Goal: Information Seeking & Learning: Compare options

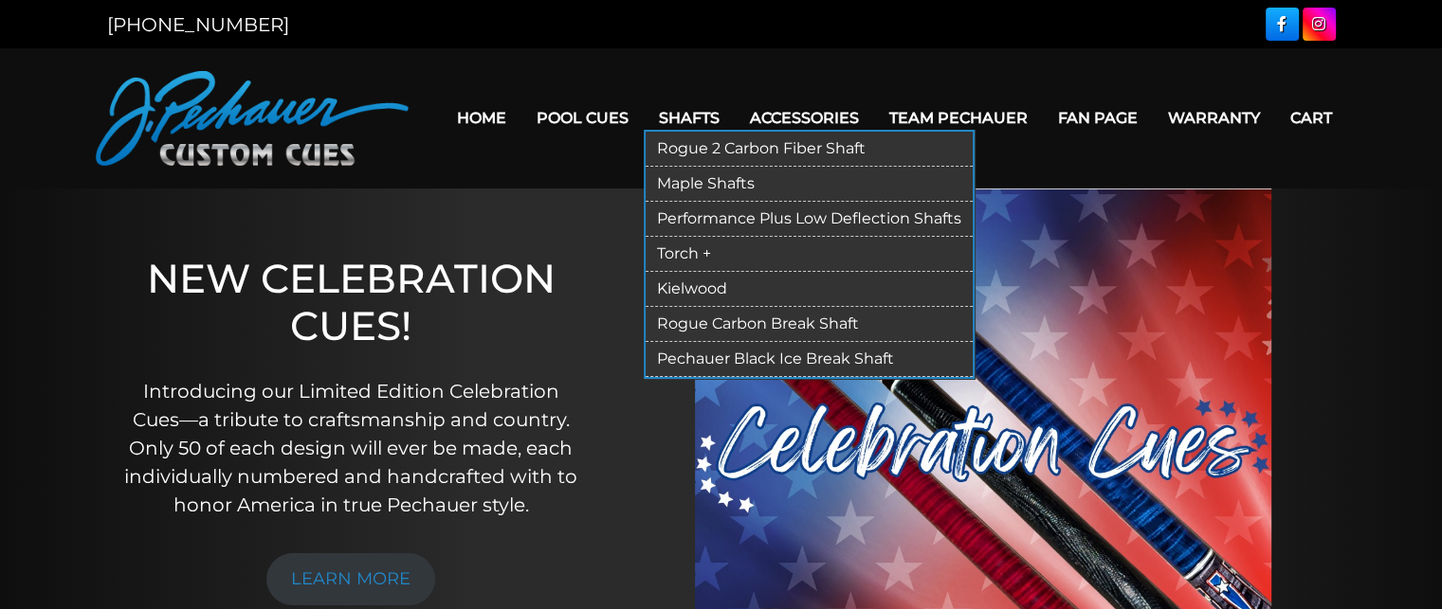
click at [696, 146] on link "Rogue 2 Carbon Fiber Shaft" at bounding box center [809, 149] width 327 height 35
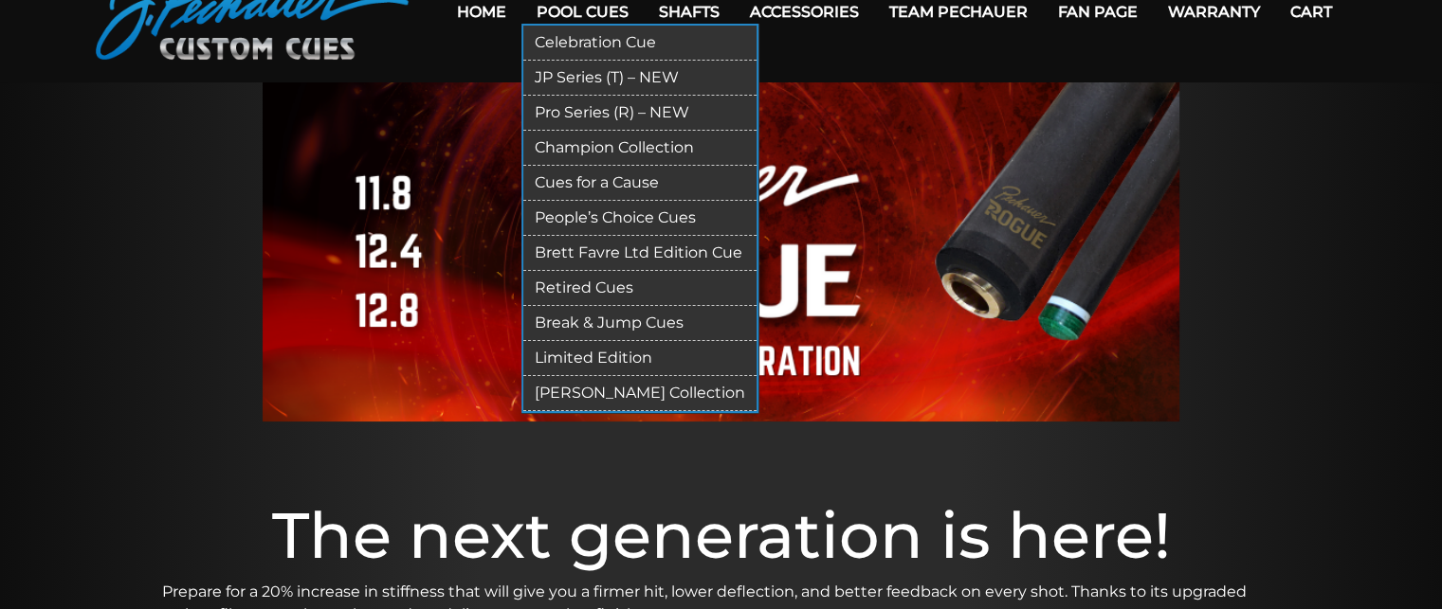
scroll to position [102, 0]
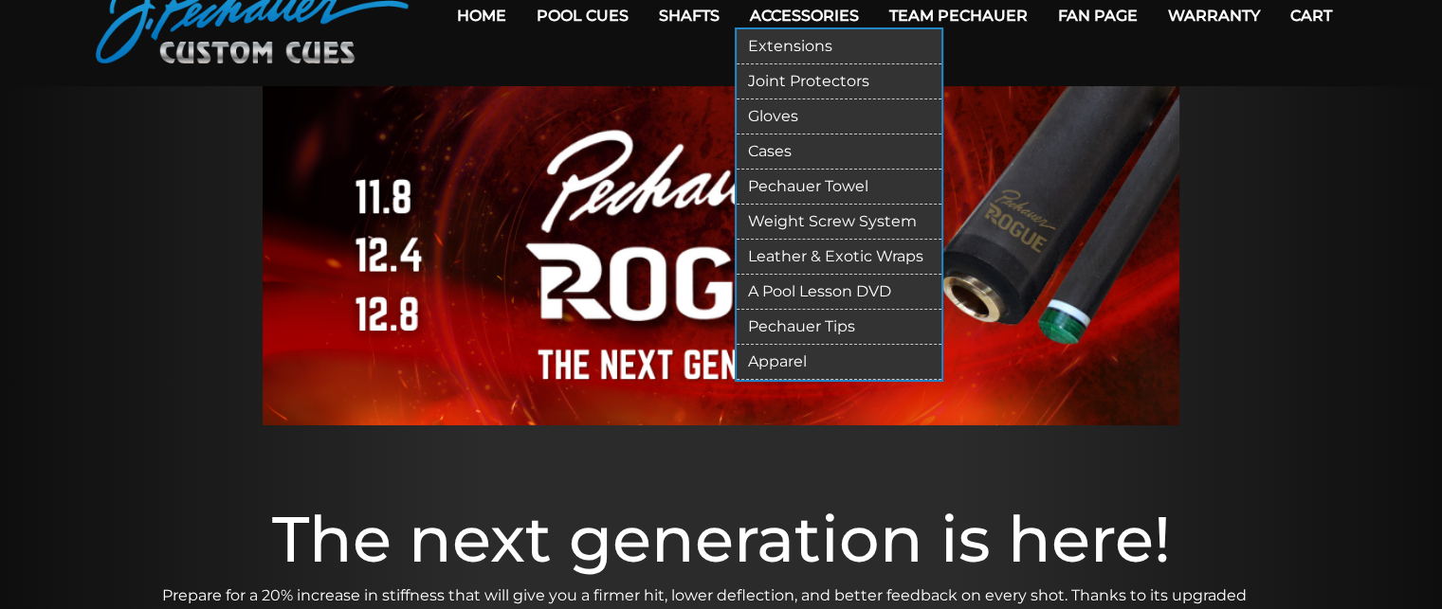
click at [778, 158] on link "Cases" at bounding box center [839, 152] width 205 height 35
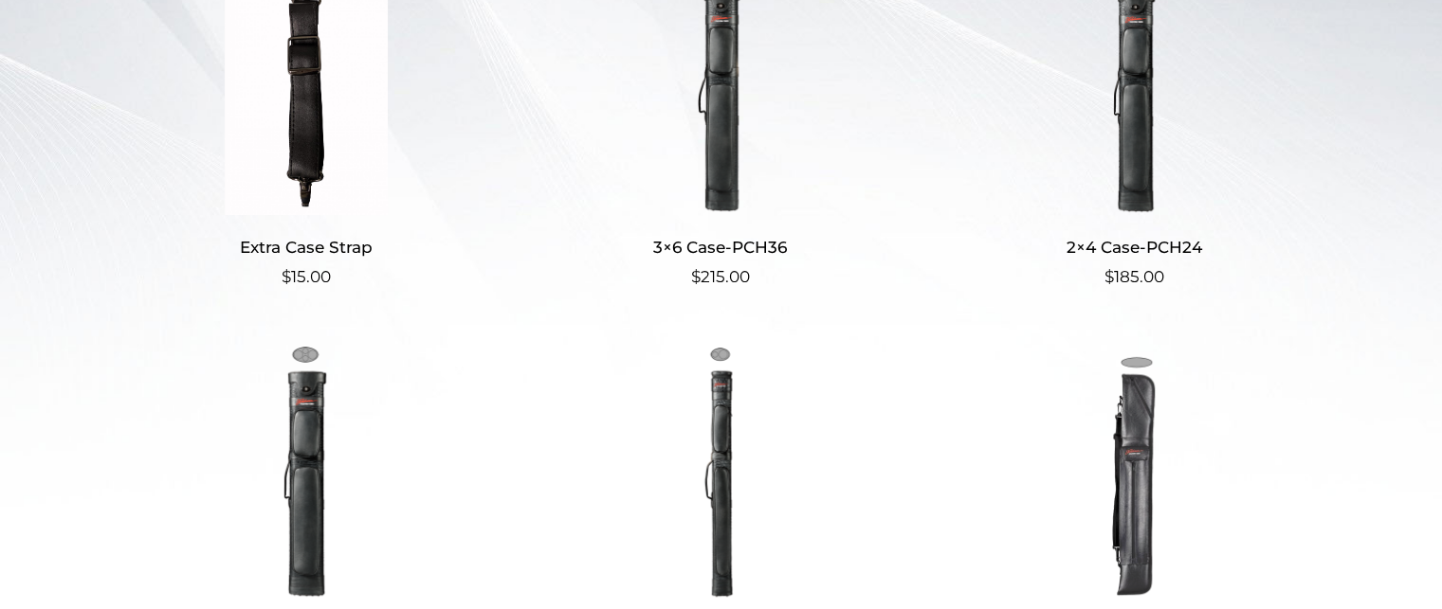
scroll to position [608, 0]
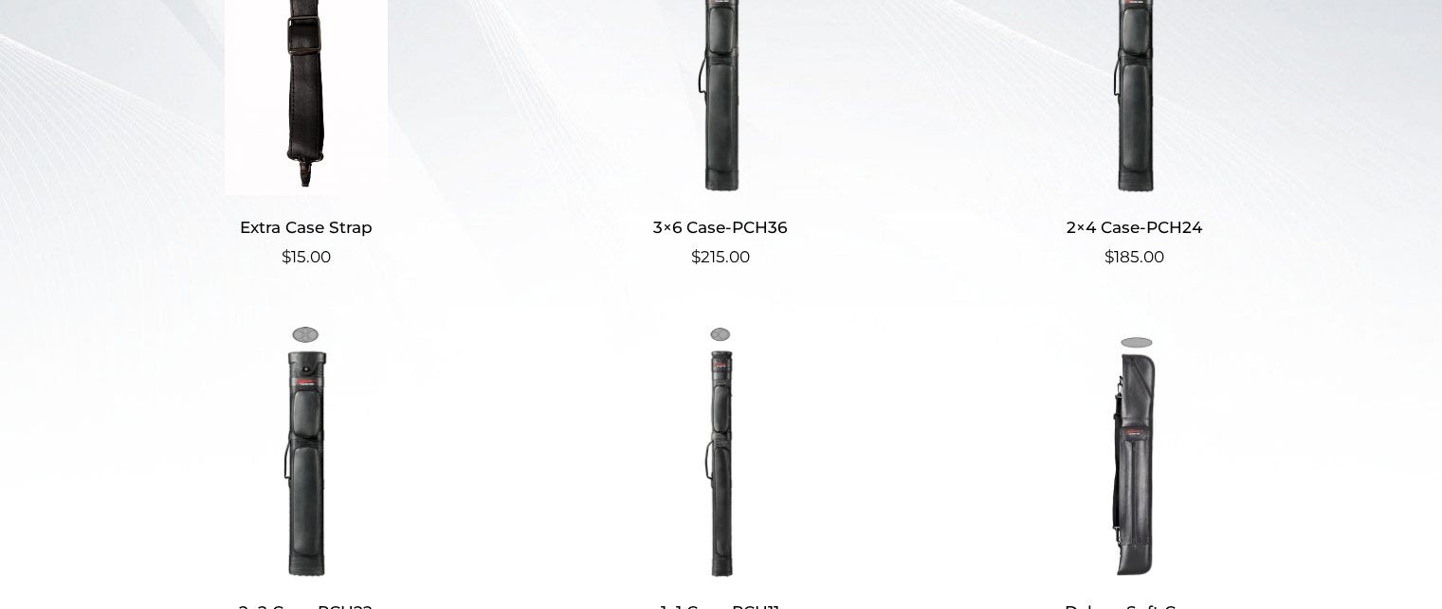
click at [752, 172] on img at bounding box center [720, 67] width 369 height 256
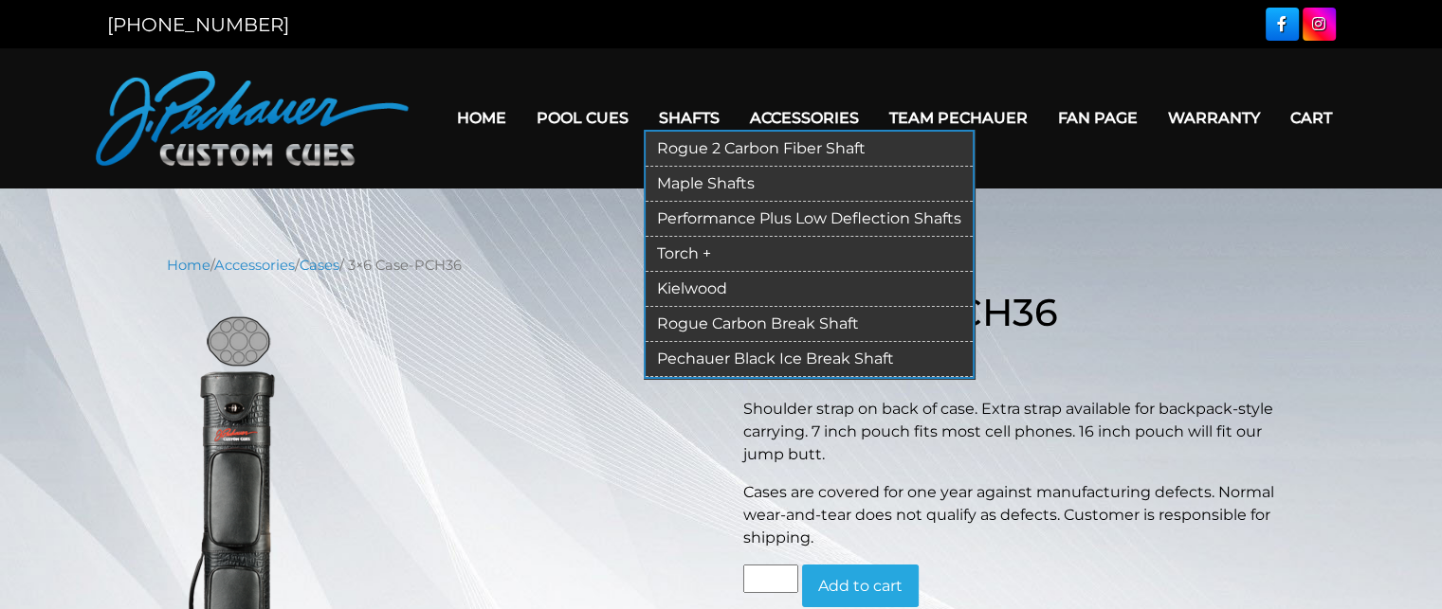
click at [728, 154] on link "Rogue 2 Carbon Fiber Shaft" at bounding box center [809, 149] width 327 height 35
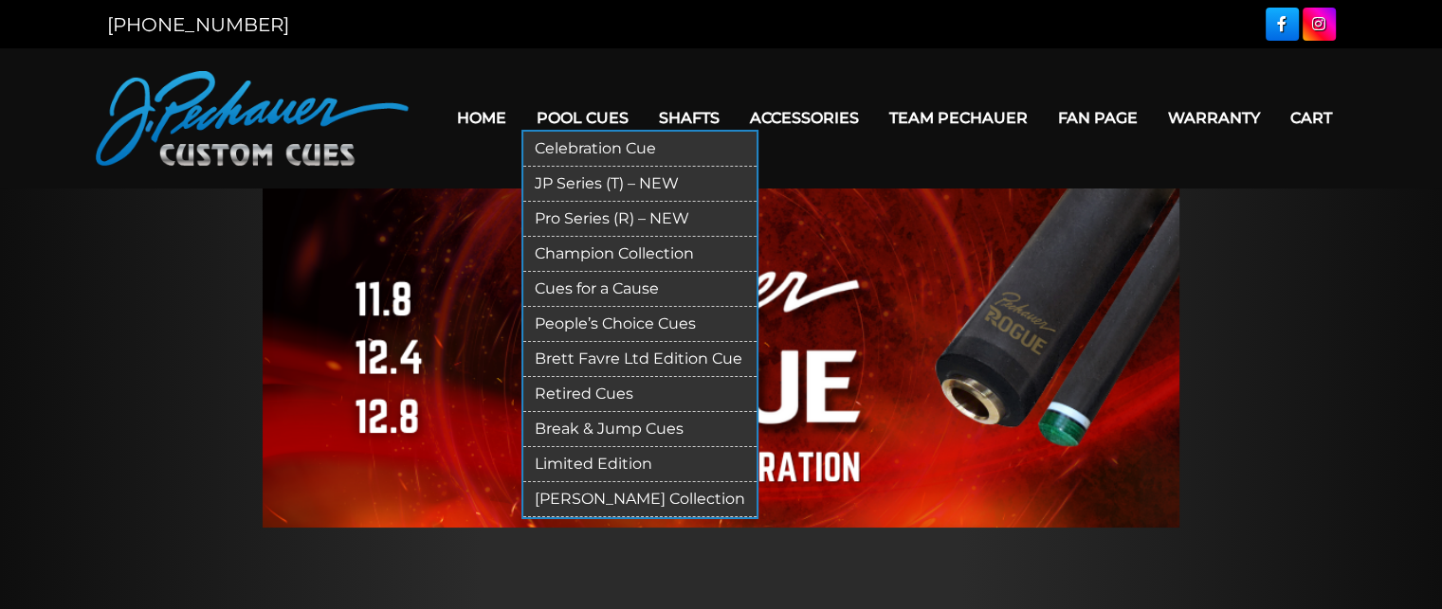
click at [636, 214] on link "Pro Series (R) – NEW" at bounding box center [639, 219] width 233 height 35
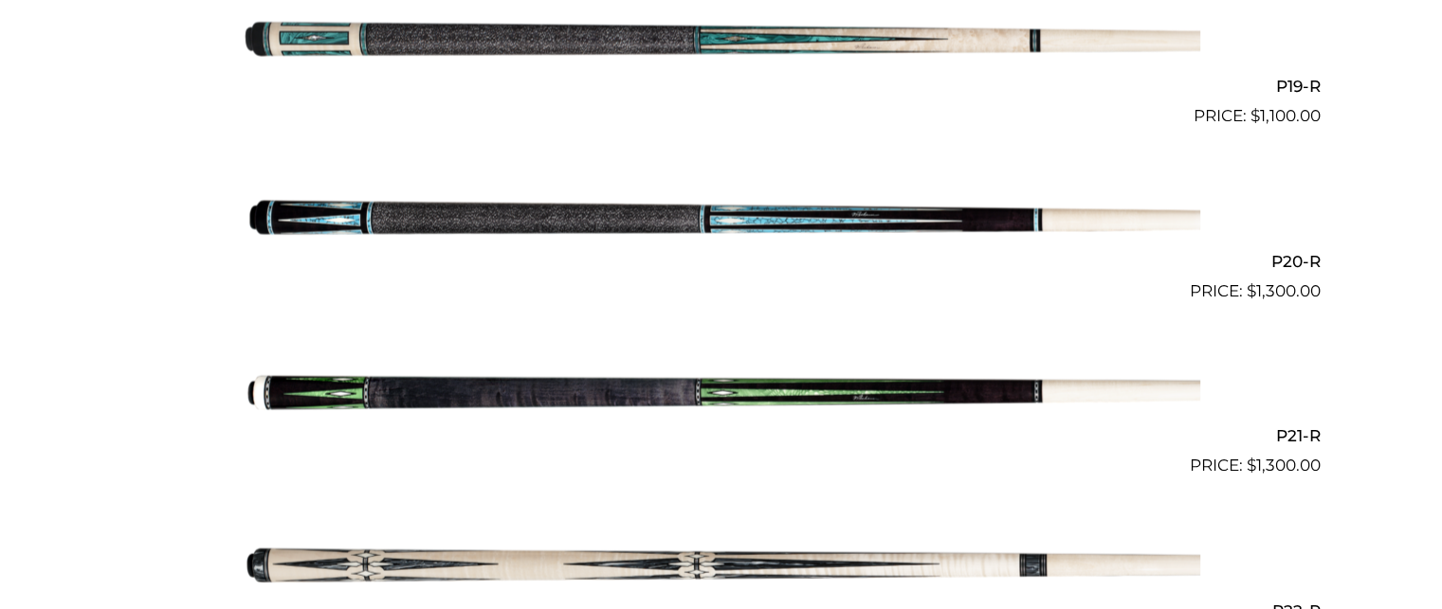
scroll to position [3776, 0]
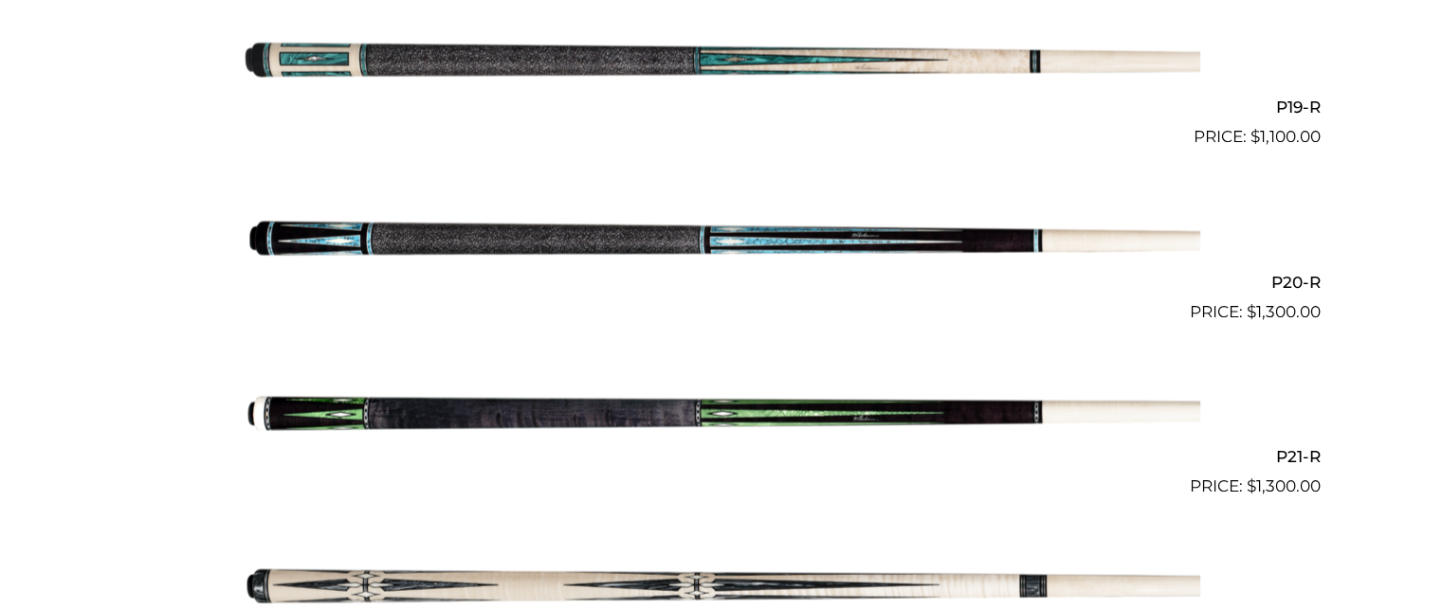
click at [671, 388] on img at bounding box center [721, 412] width 957 height 159
click at [670, 388] on img at bounding box center [721, 412] width 957 height 159
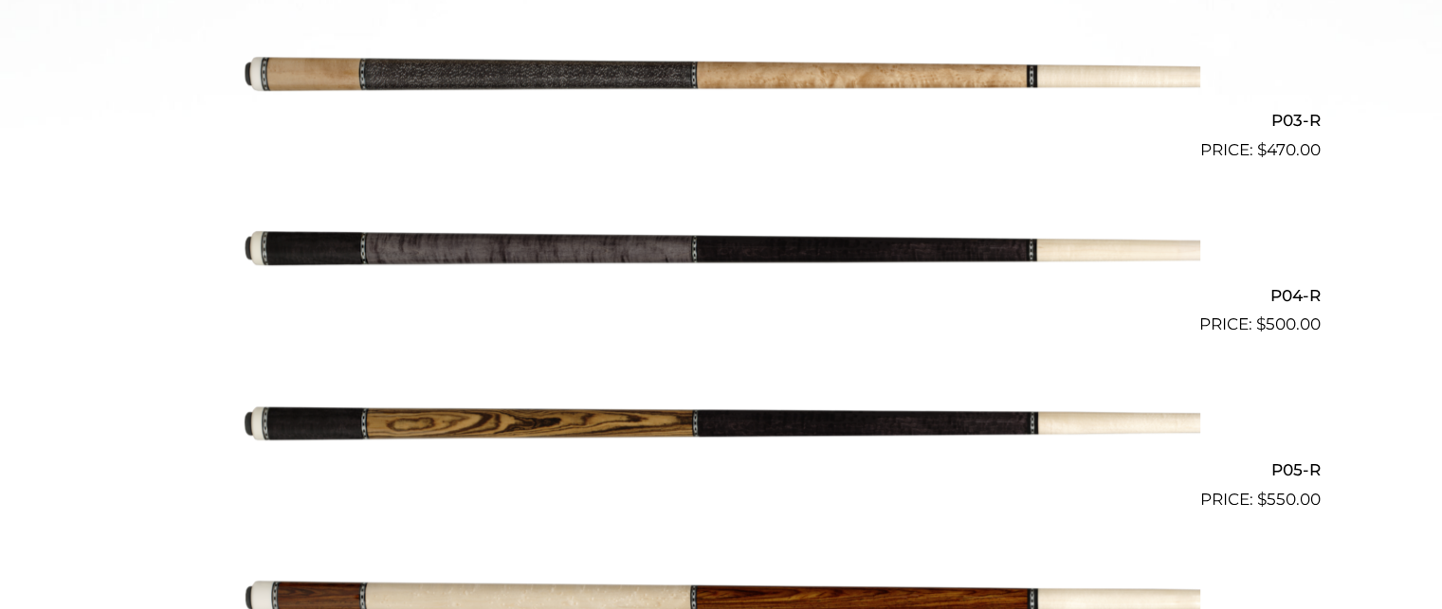
scroll to position [966, 0]
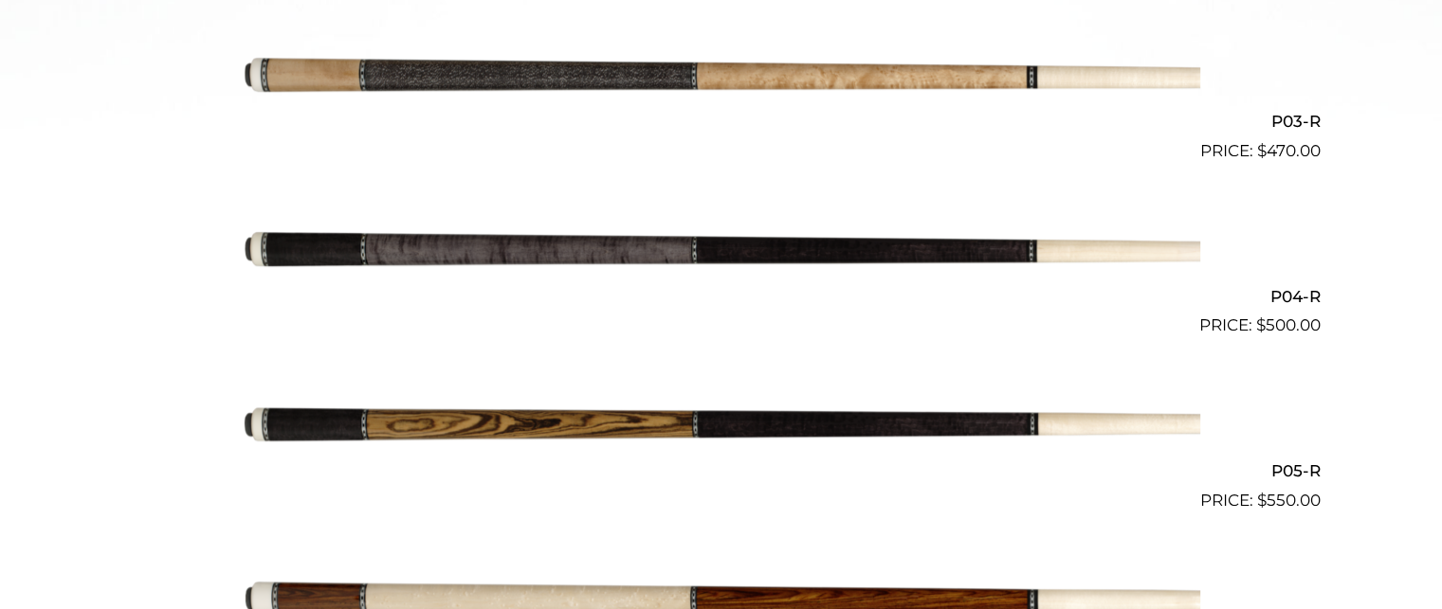
click at [632, 376] on img at bounding box center [721, 425] width 957 height 159
click at [607, 415] on img at bounding box center [721, 425] width 957 height 159
click at [555, 268] on img at bounding box center [721, 251] width 957 height 159
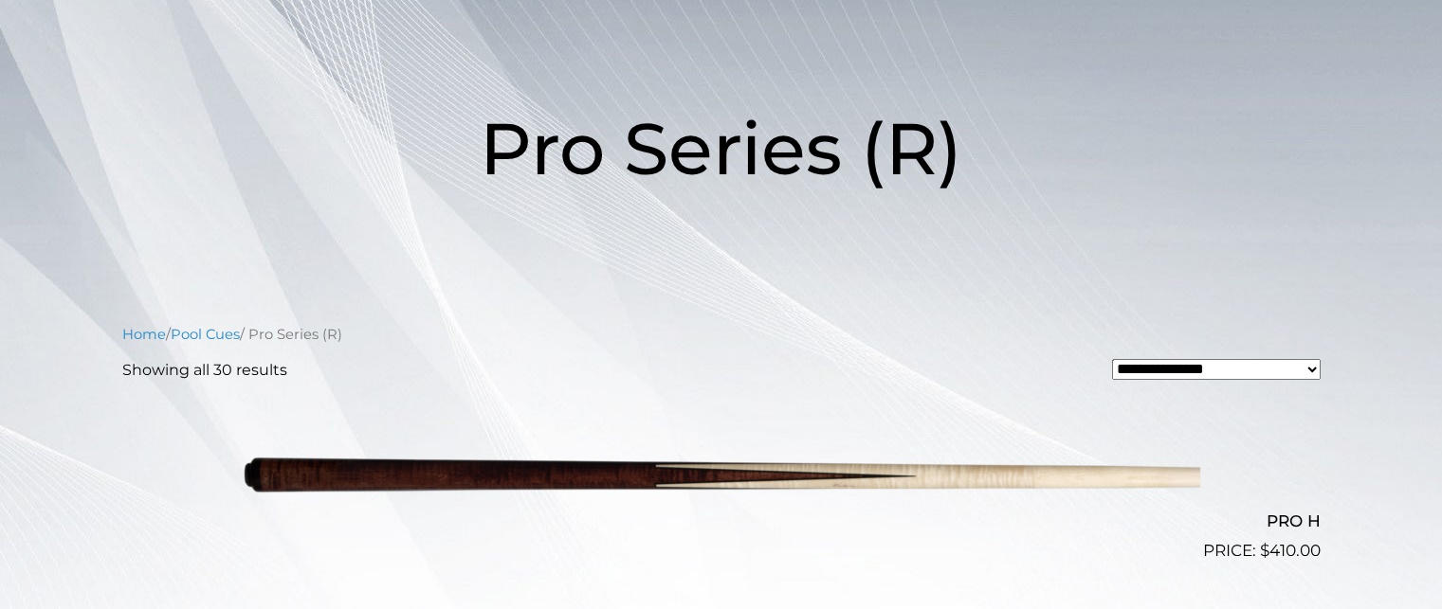
scroll to position [0, 0]
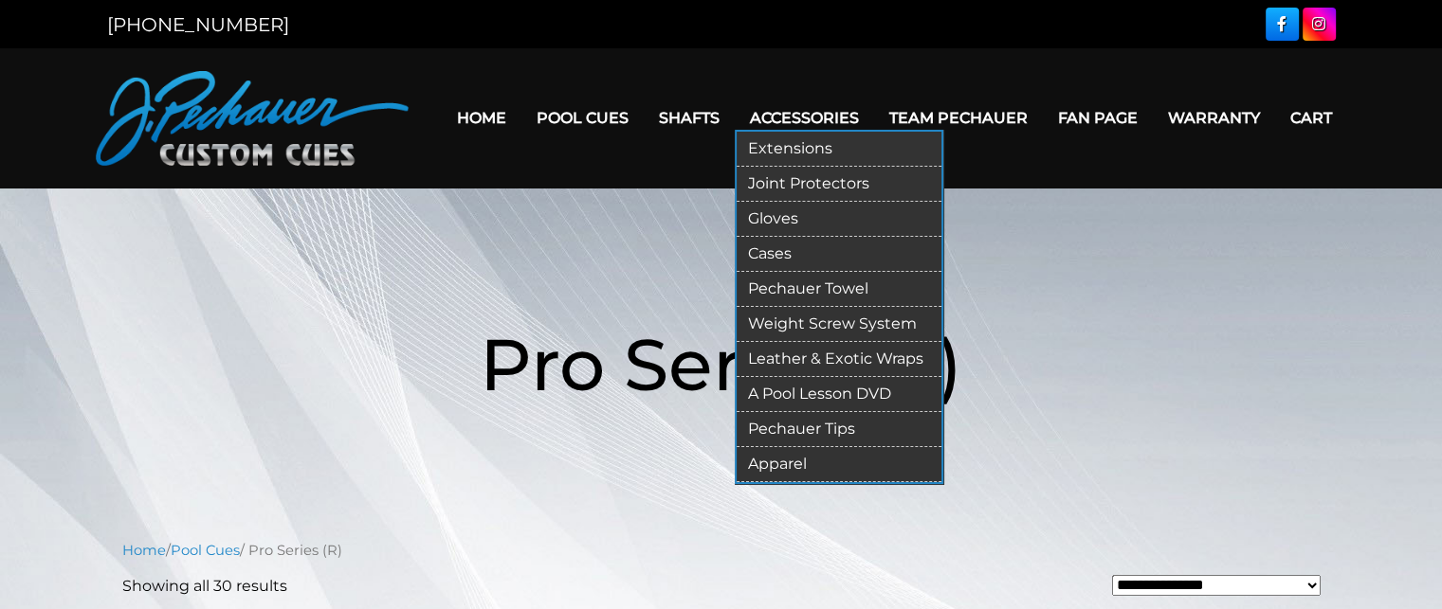
click at [781, 281] on link "Pechauer Towel" at bounding box center [839, 289] width 205 height 35
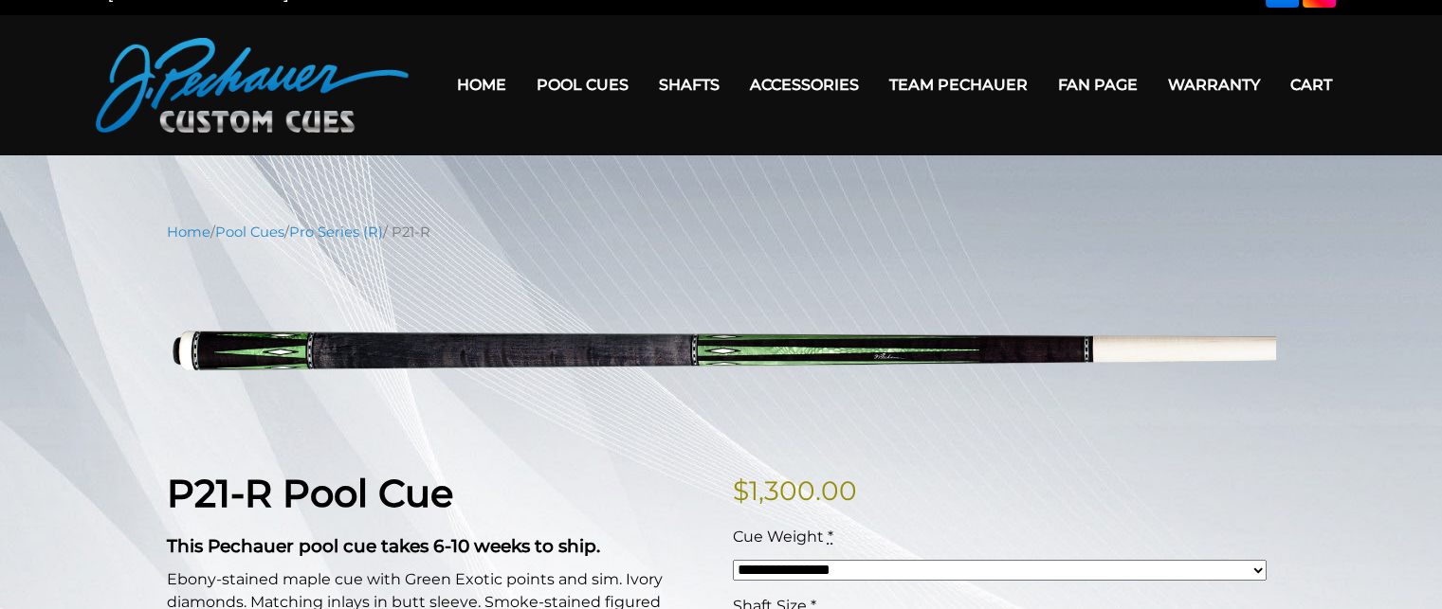
scroll to position [28, 0]
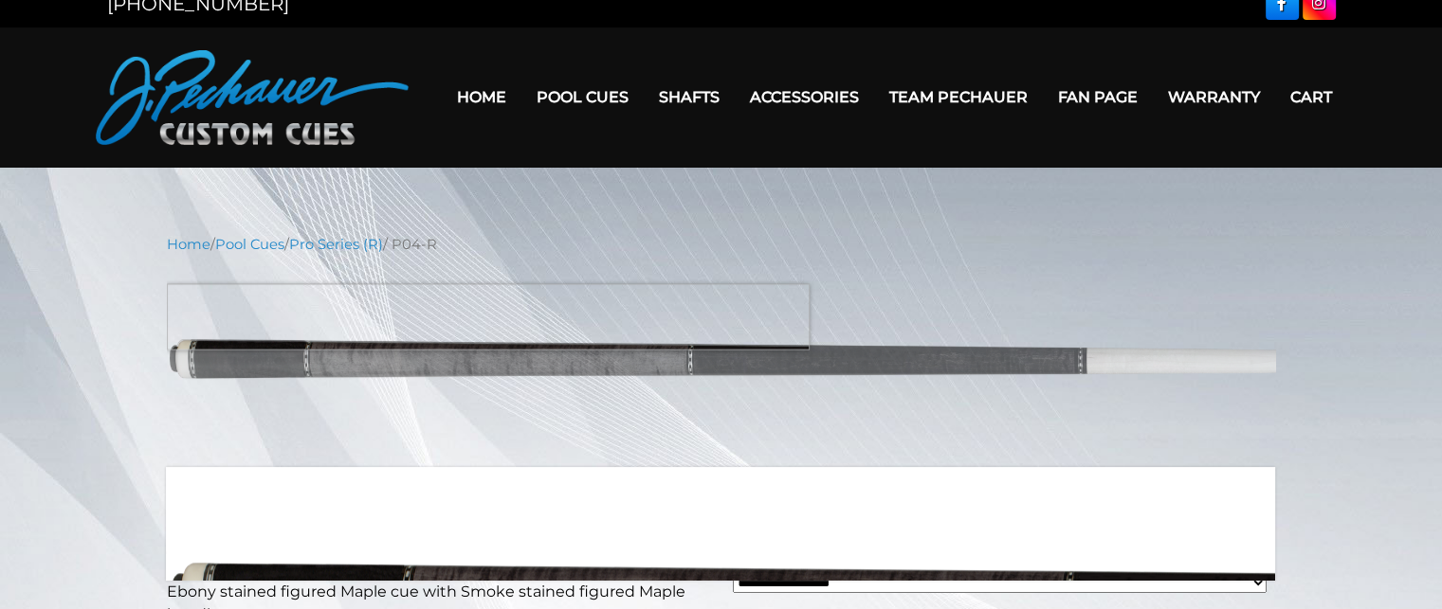
scroll to position [3, 0]
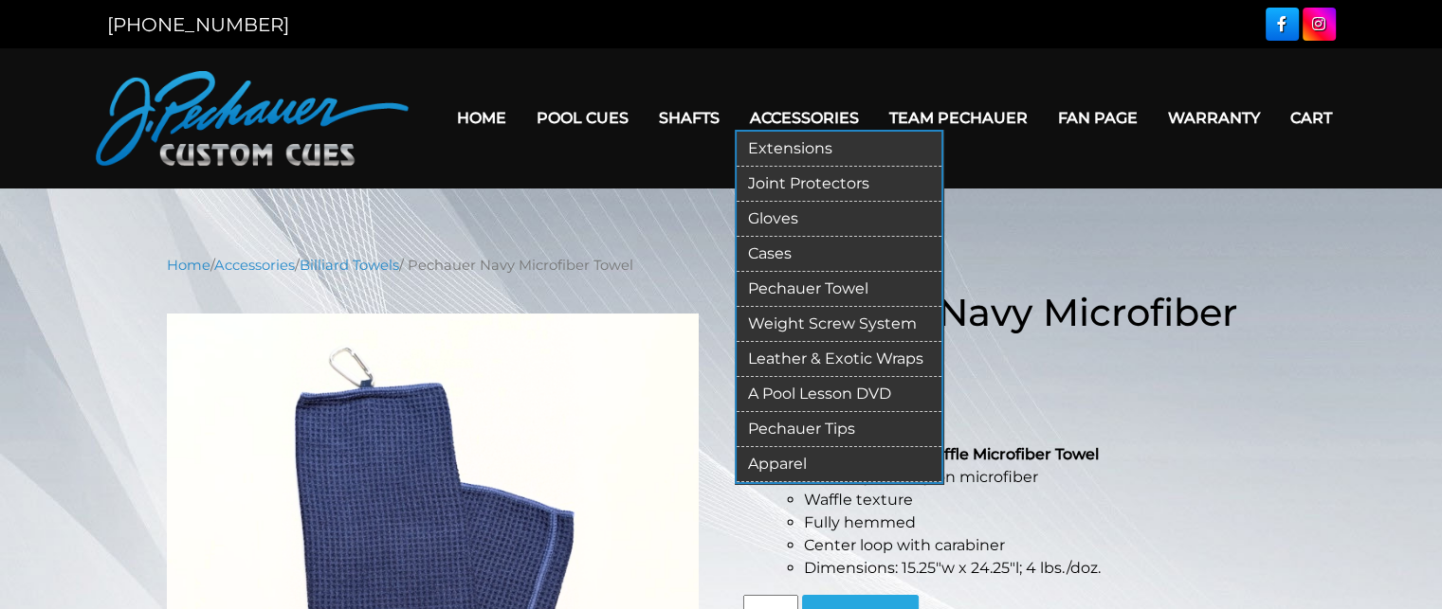
click at [828, 321] on link "Weight Screw System" at bounding box center [839, 324] width 205 height 35
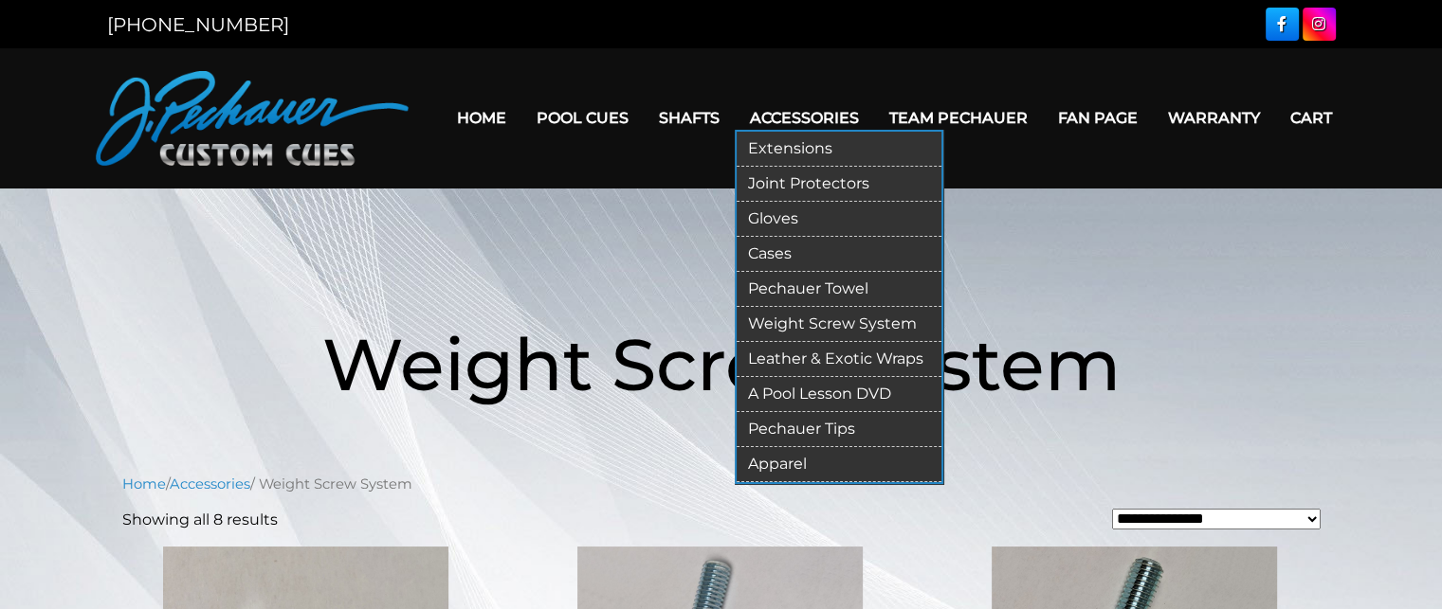
click at [811, 143] on link "Extensions" at bounding box center [839, 149] width 205 height 35
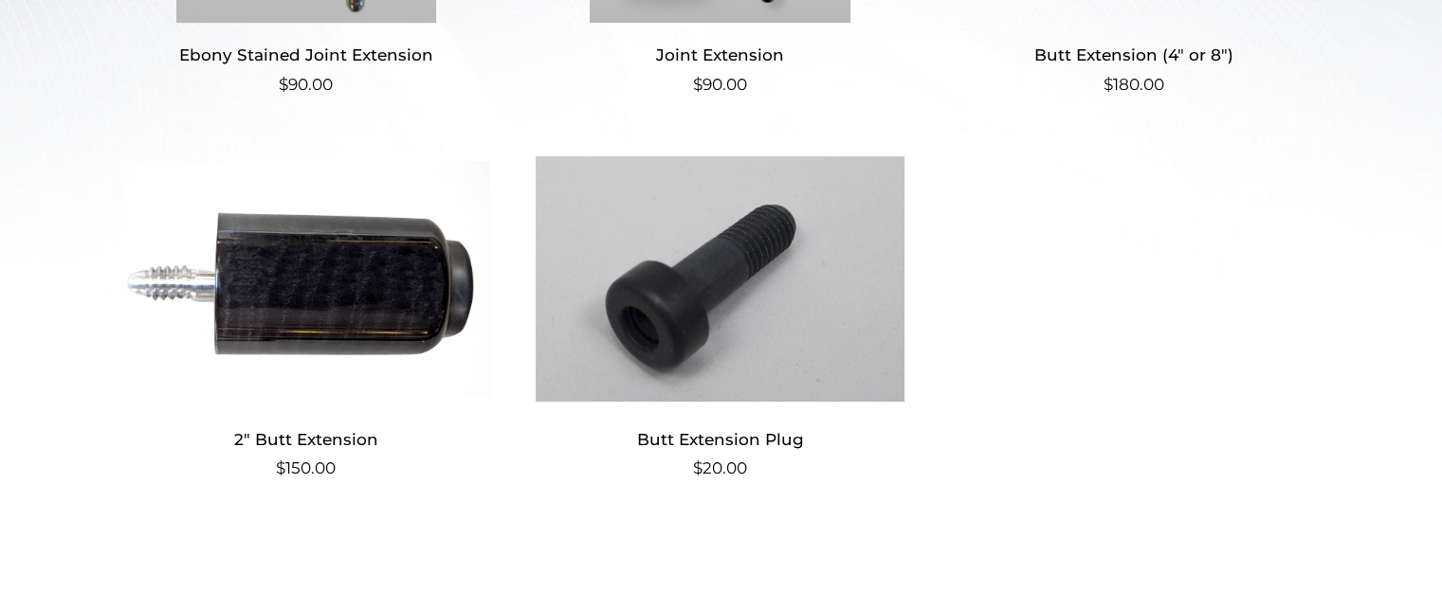
scroll to position [797, 0]
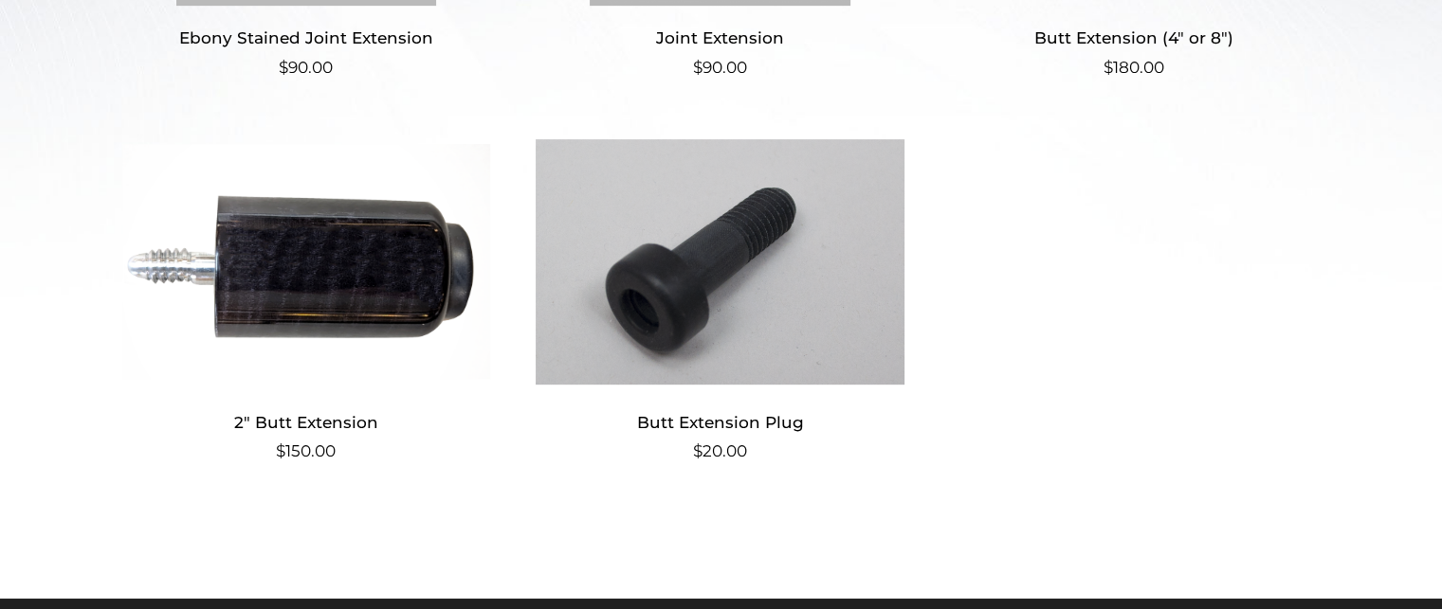
click at [695, 285] on img at bounding box center [720, 262] width 369 height 256
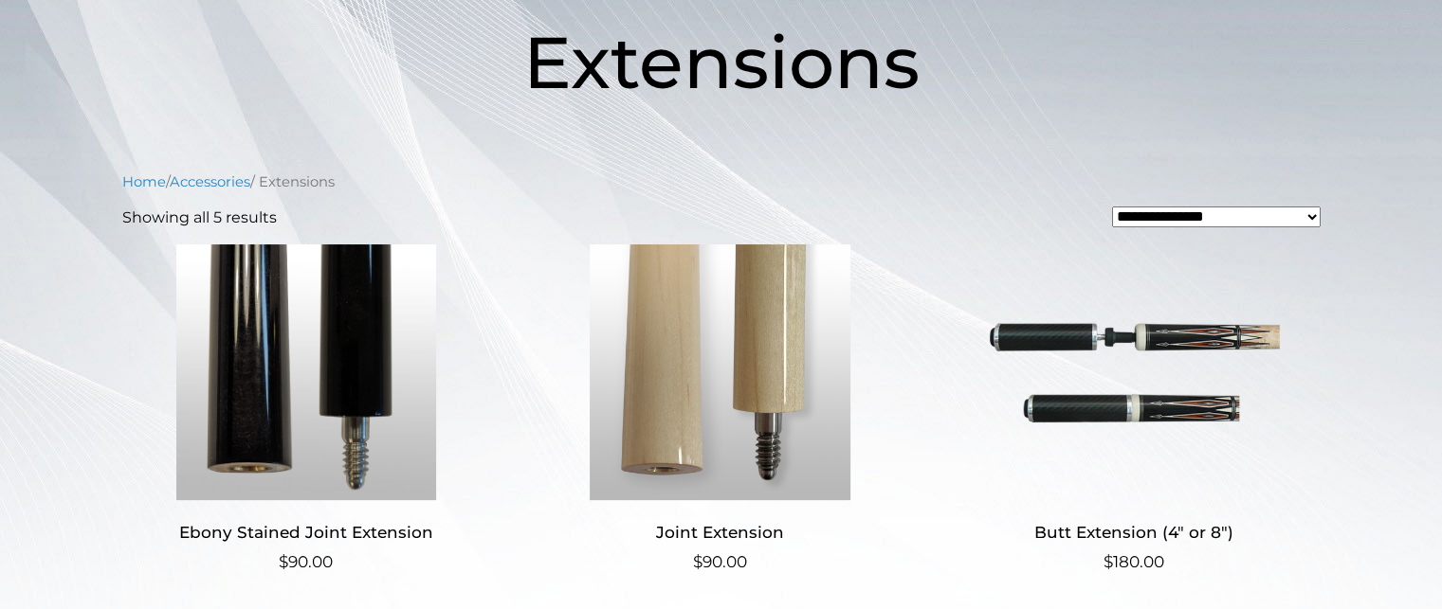
scroll to position [307, 0]
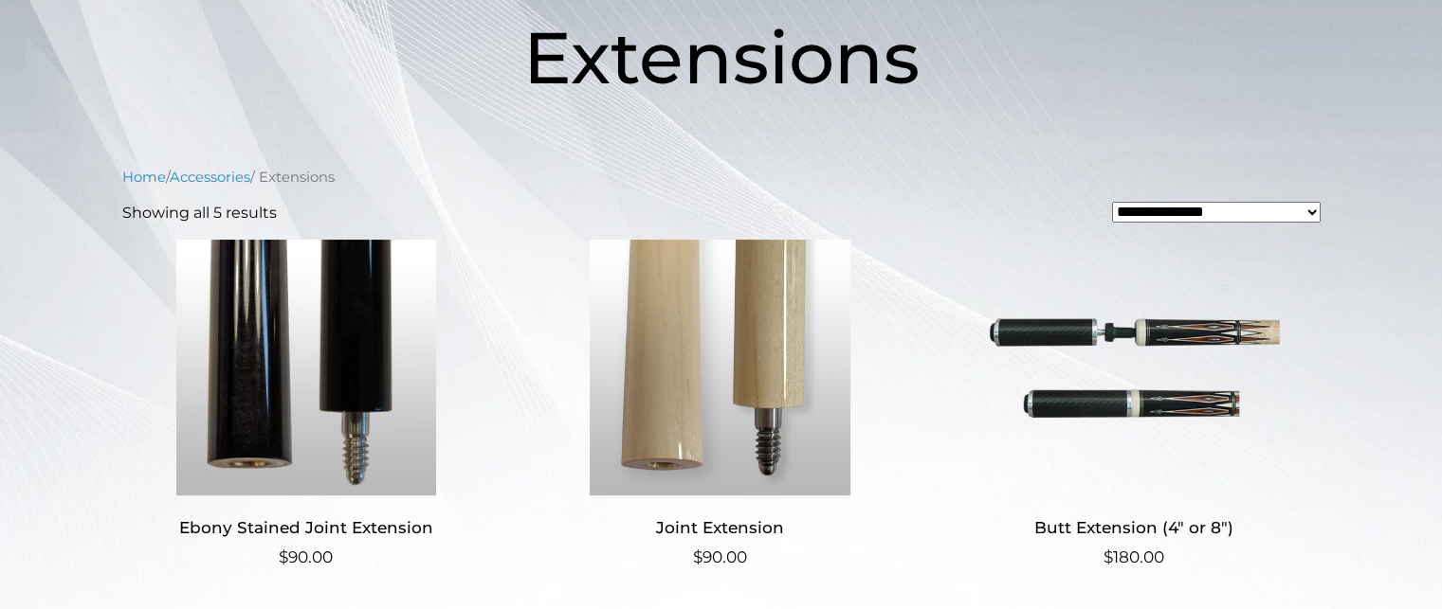
click at [1145, 348] on img at bounding box center [1134, 368] width 369 height 256
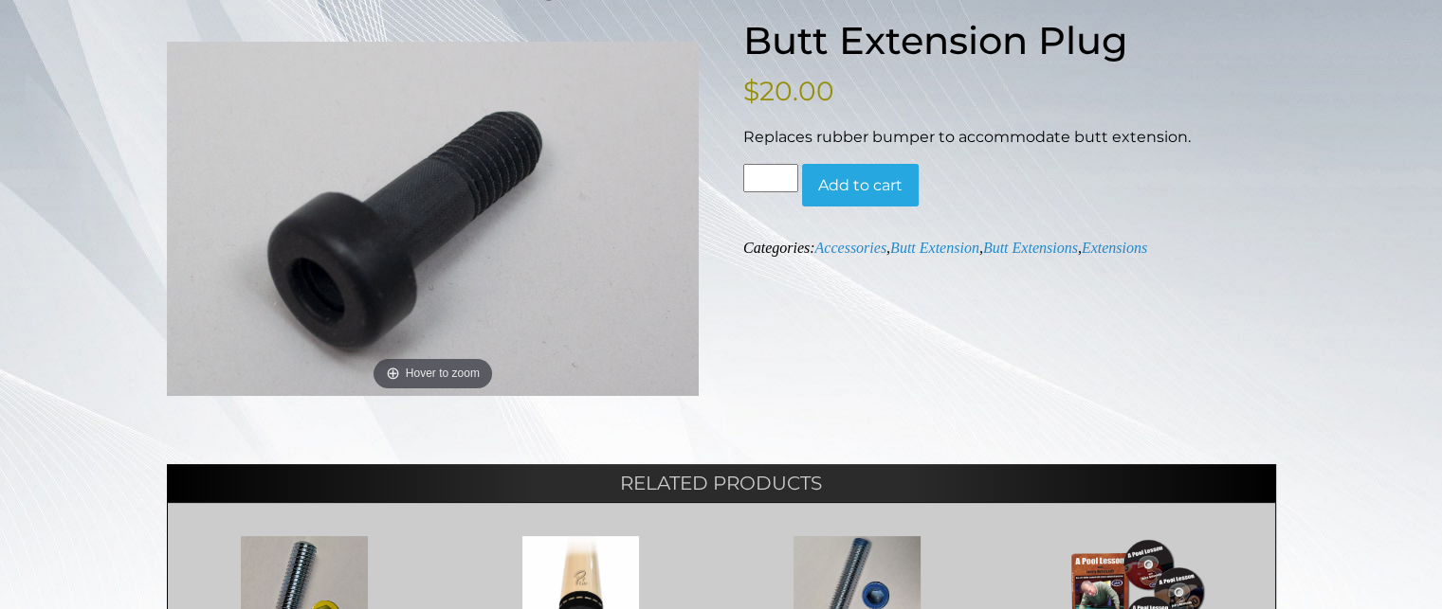
scroll to position [247, 0]
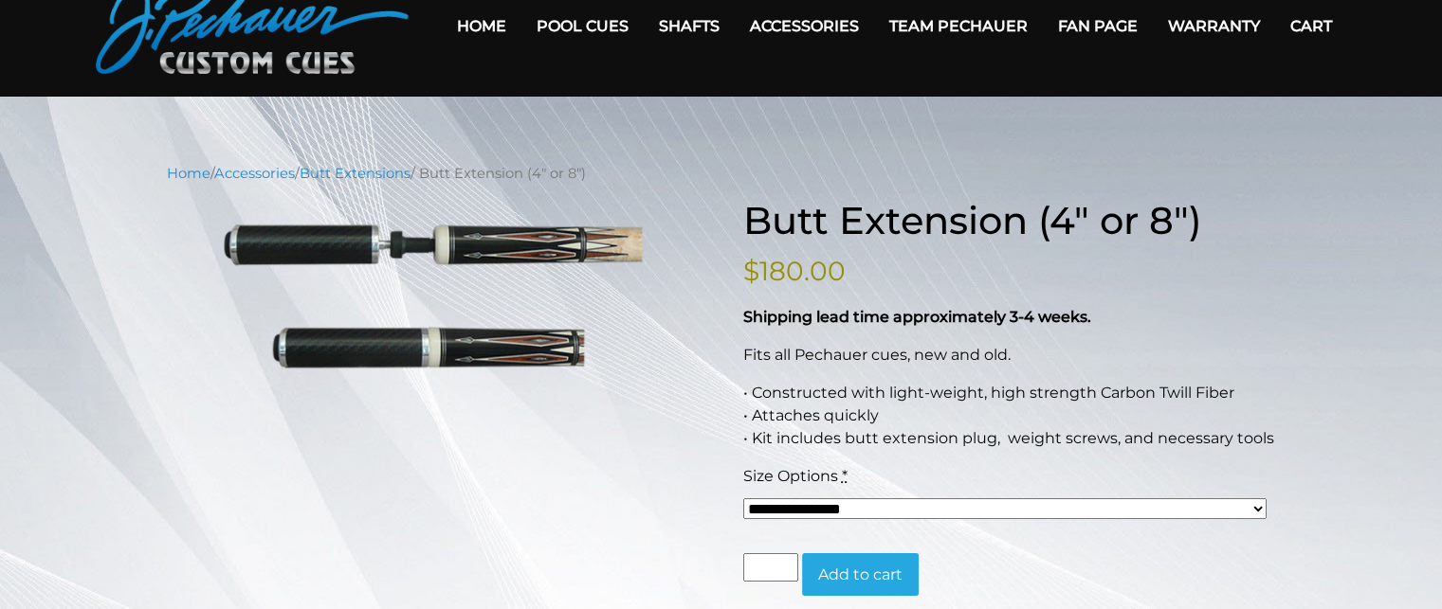
scroll to position [96, 0]
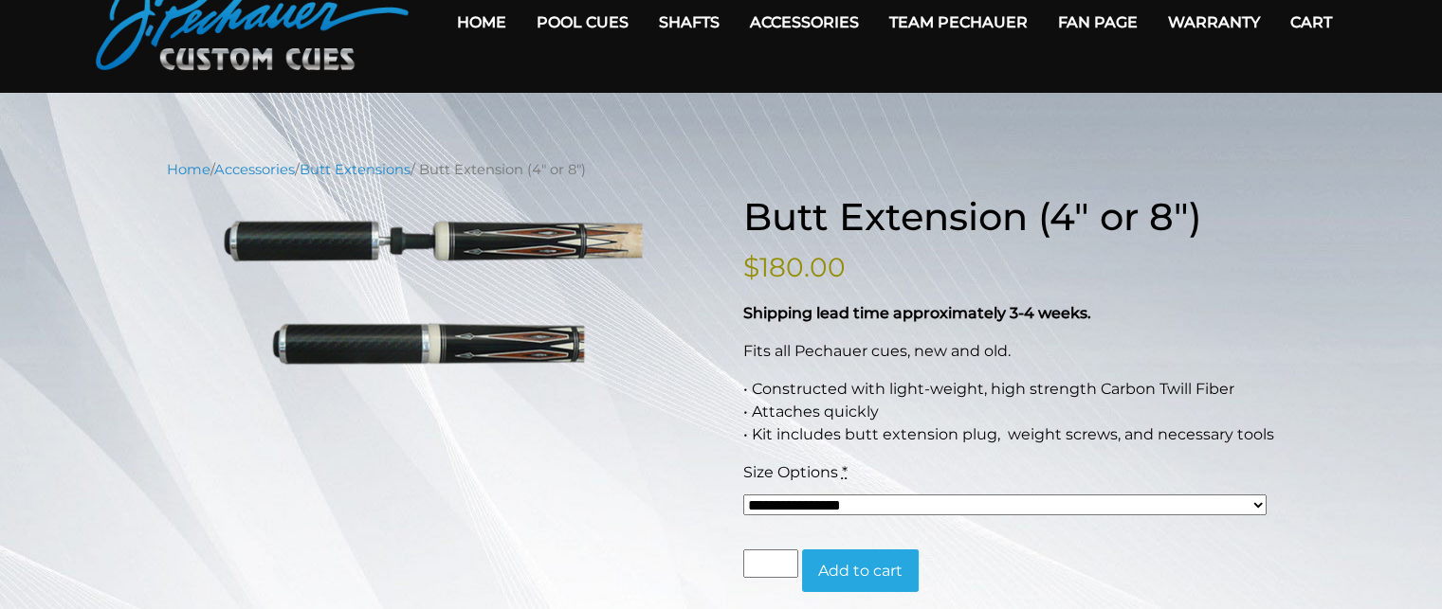
click at [902, 500] on select "**********" at bounding box center [1004, 505] width 523 height 21
select select "*****"
click at [743, 495] on select "**********" at bounding box center [1004, 505] width 523 height 21
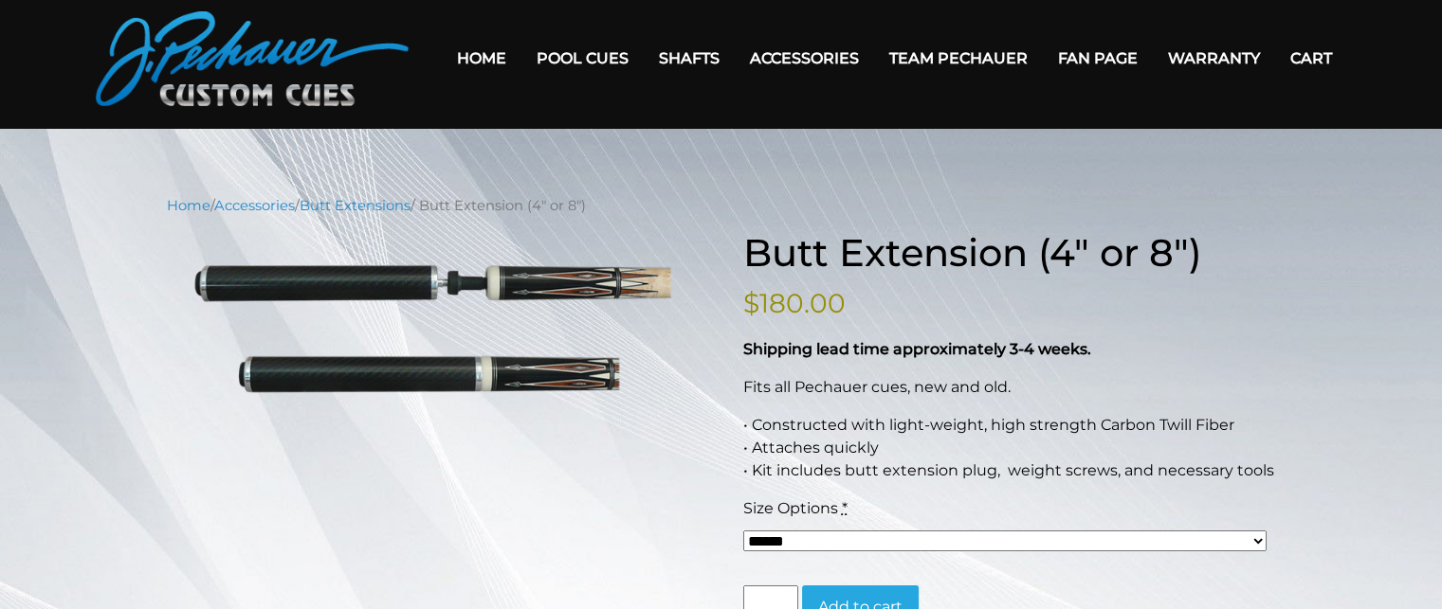
scroll to position [0, 0]
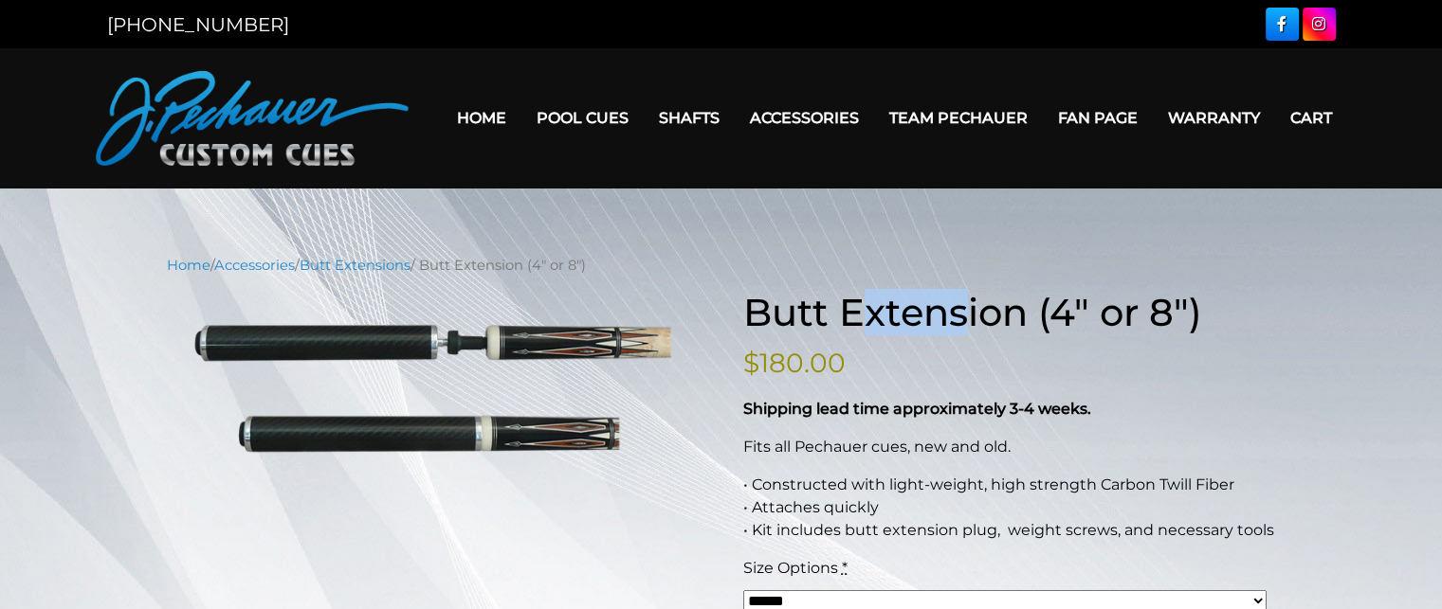
drag, startPoint x: 868, startPoint y: 299, endPoint x: 998, endPoint y: 321, distance: 131.8
click at [997, 321] on h1 "Butt Extension (4″ or 8″)" at bounding box center [1009, 312] width 533 height 45
click at [999, 321] on h1 "Butt Extension (4″ or 8″)" at bounding box center [1009, 312] width 533 height 45
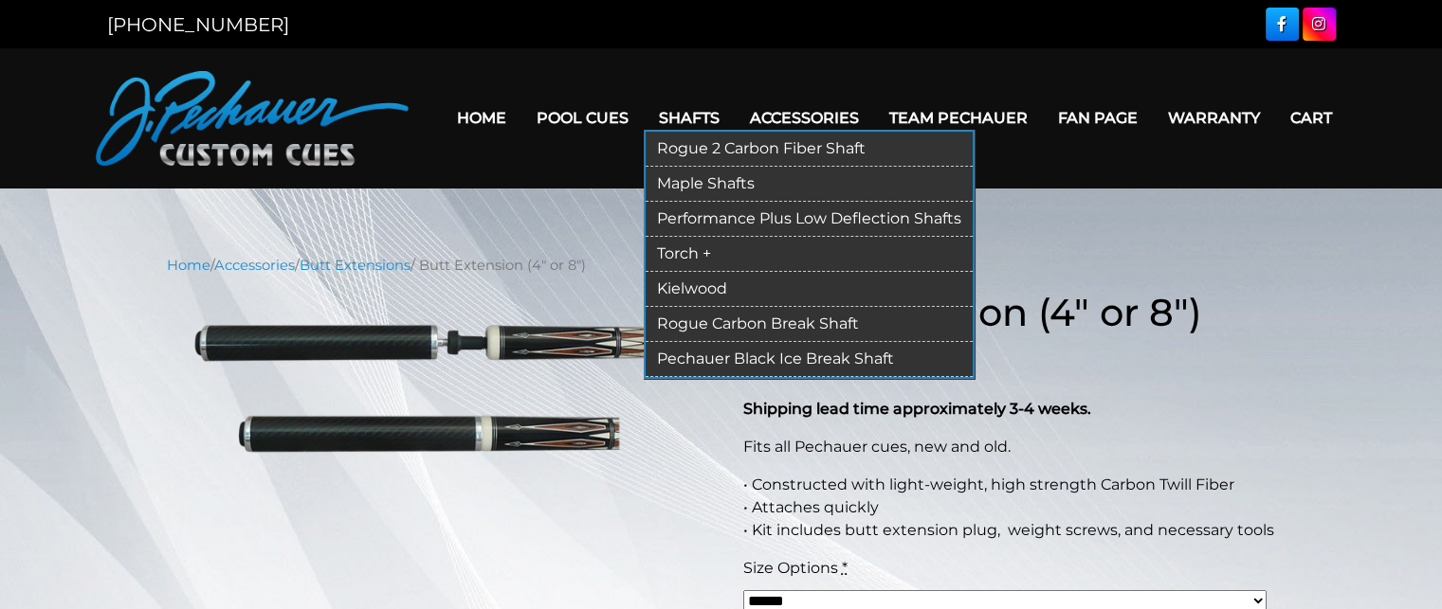
click at [727, 144] on link "Rogue 2 Carbon Fiber Shaft" at bounding box center [809, 149] width 327 height 35
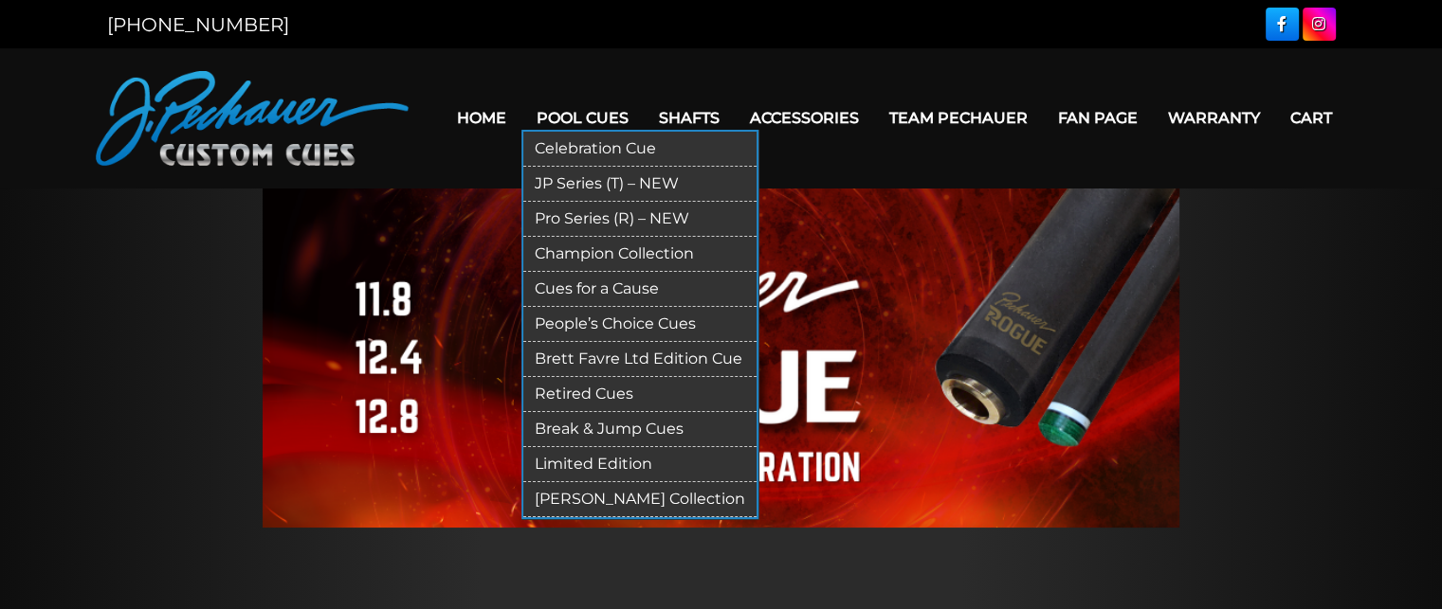
click at [593, 215] on link "Pro Series (R) – NEW" at bounding box center [639, 219] width 233 height 35
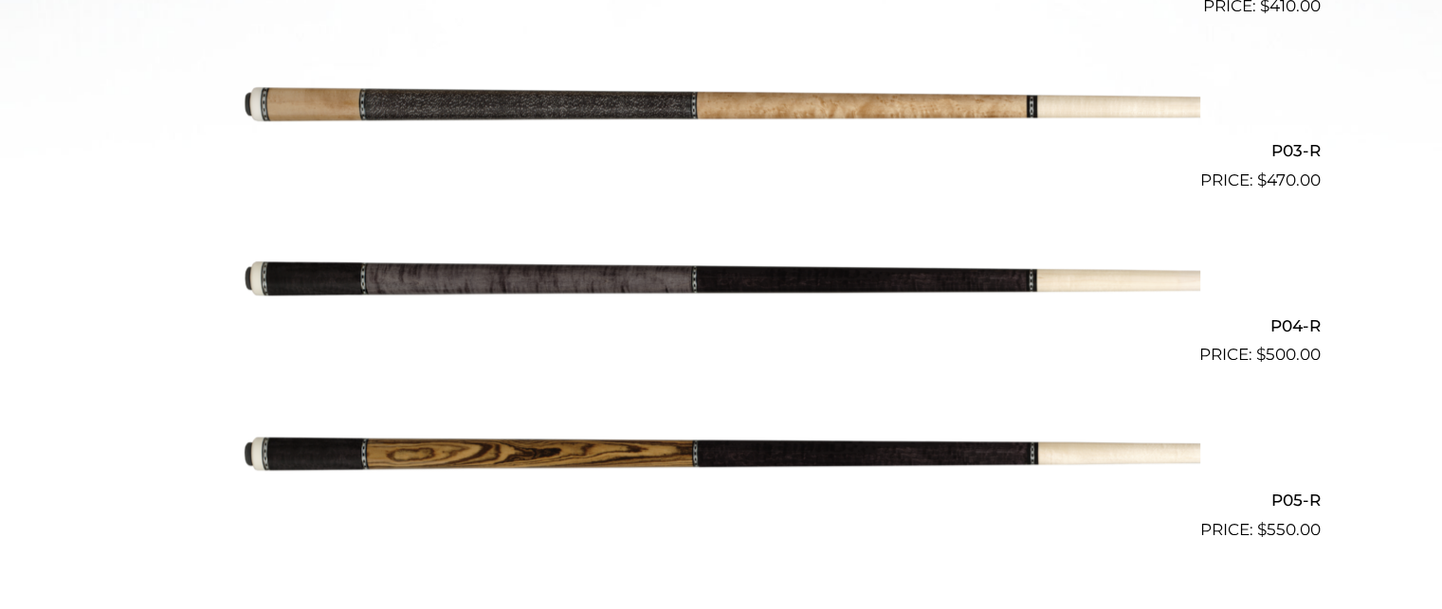
scroll to position [944, 0]
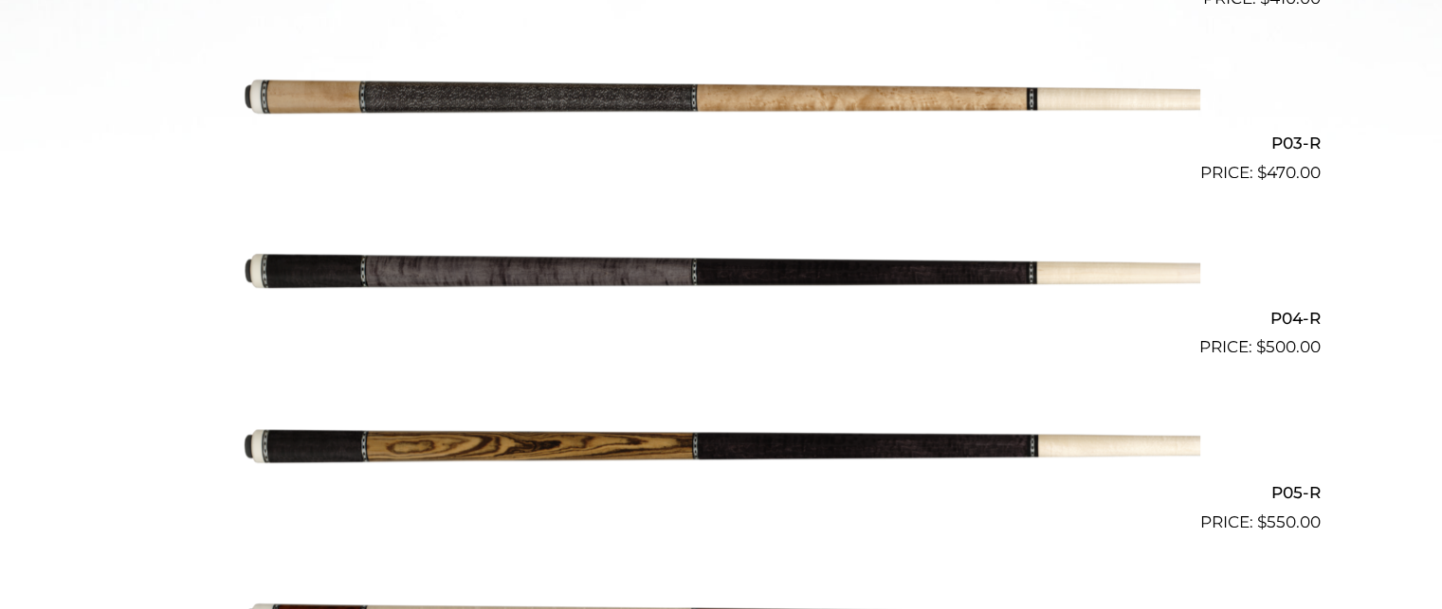
click at [688, 271] on img at bounding box center [721, 272] width 957 height 159
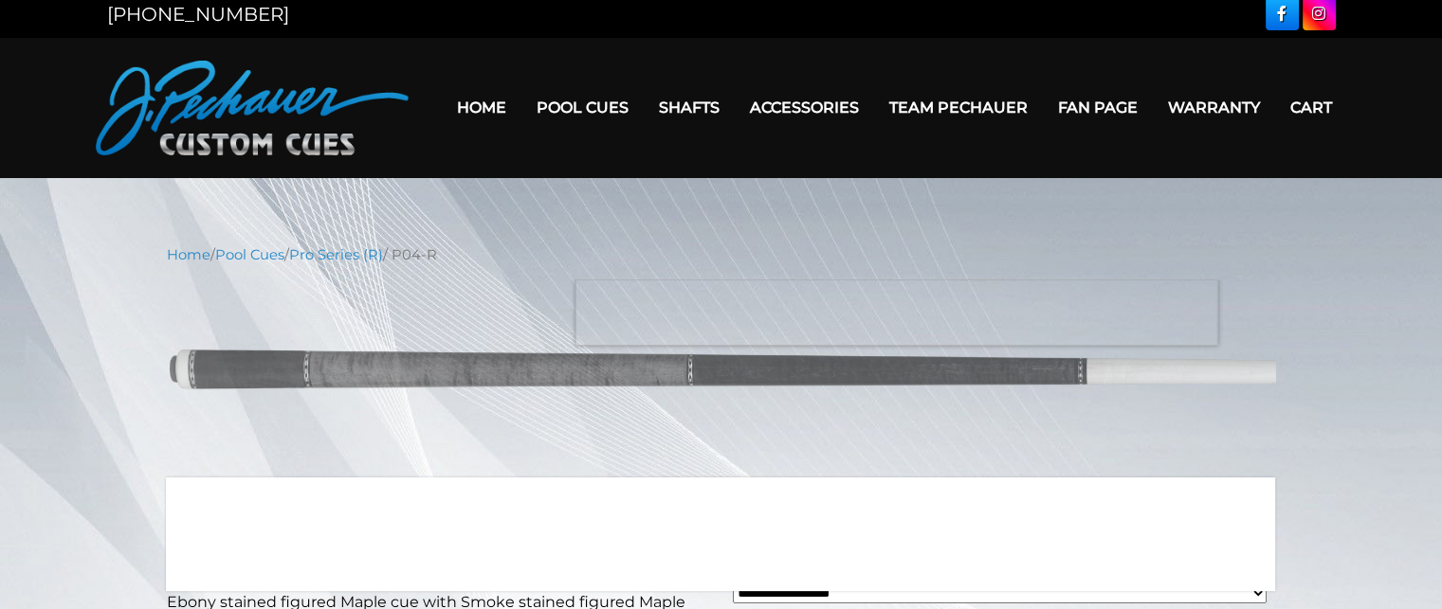
scroll to position [7, 0]
